Goal: Transaction & Acquisition: Subscribe to service/newsletter

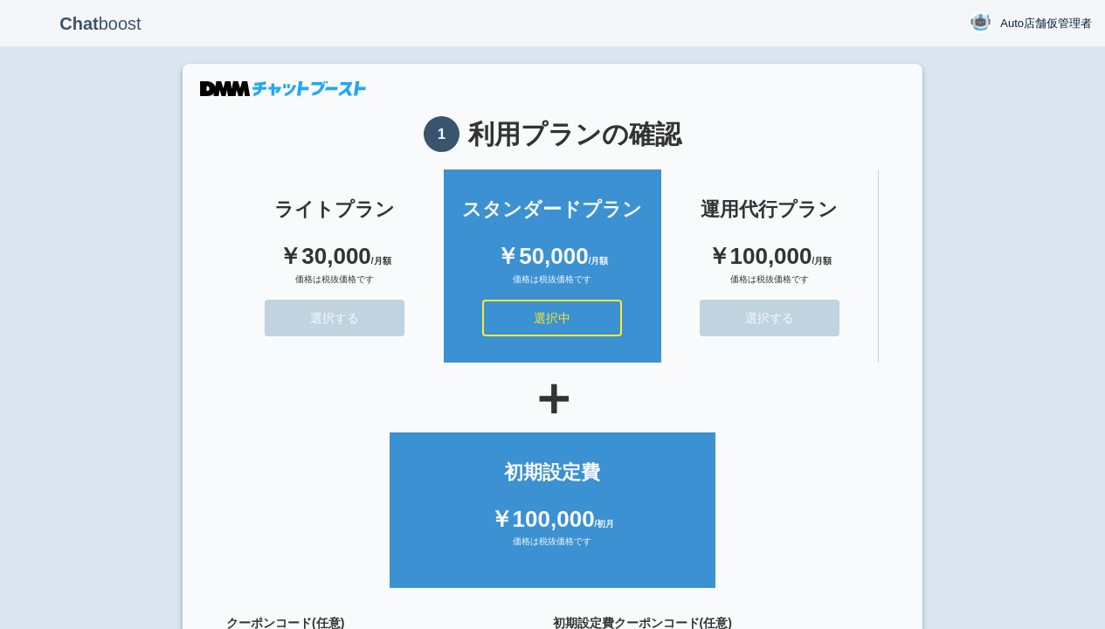
scroll to position [156, 0]
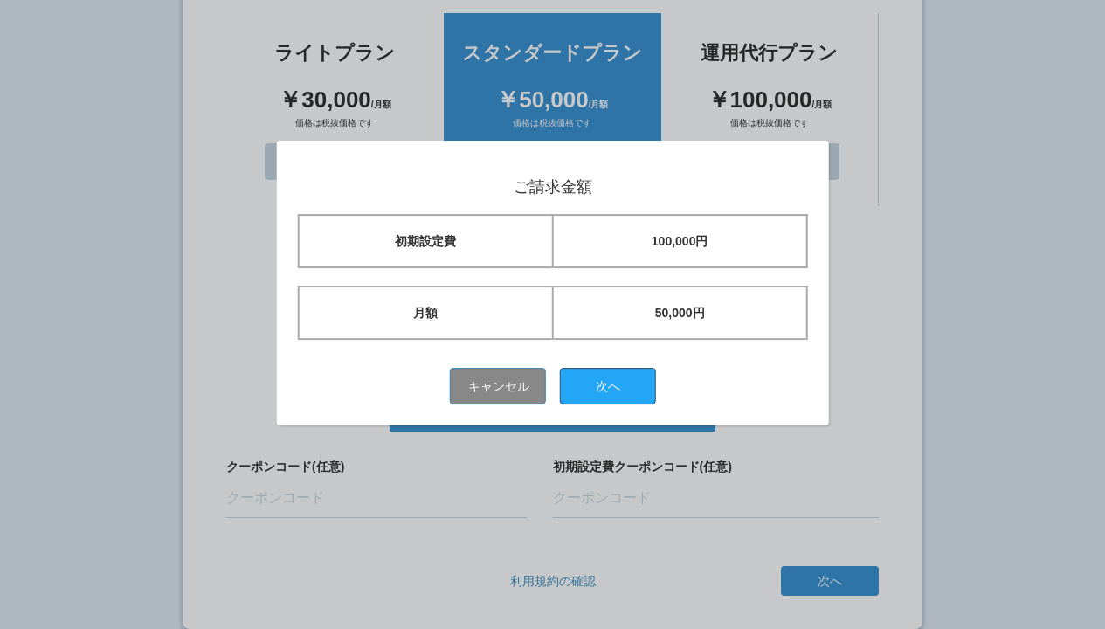
click at [614, 385] on button "次へ" at bounding box center [608, 386] width 96 height 37
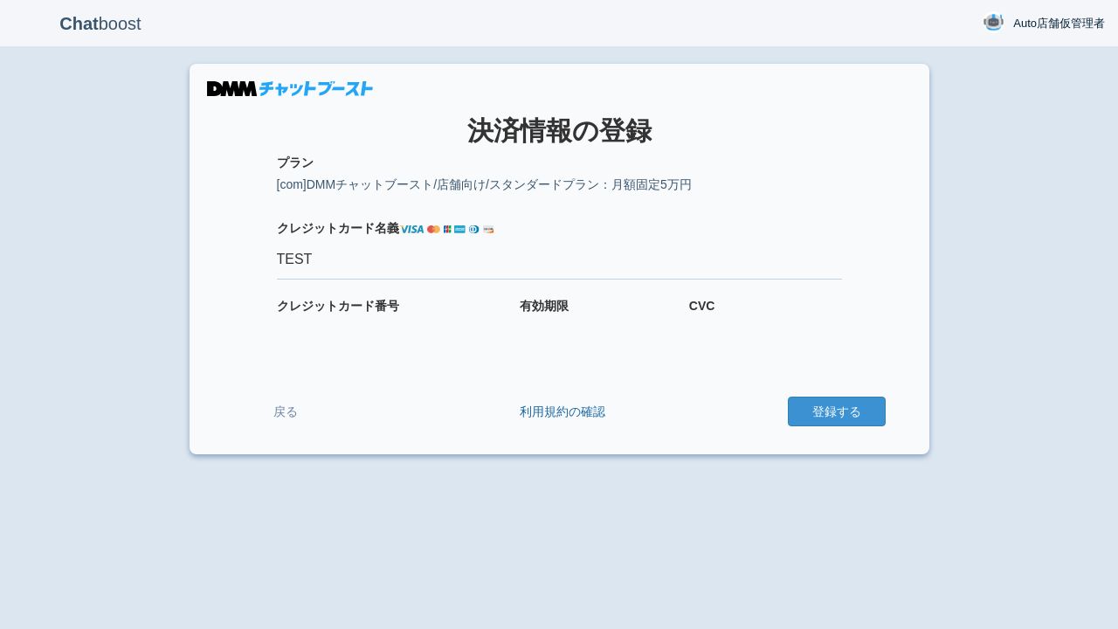
type input "TEST"
click at [836, 411] on button "登録する" at bounding box center [837, 412] width 98 height 30
